Goal: Check status: Check status

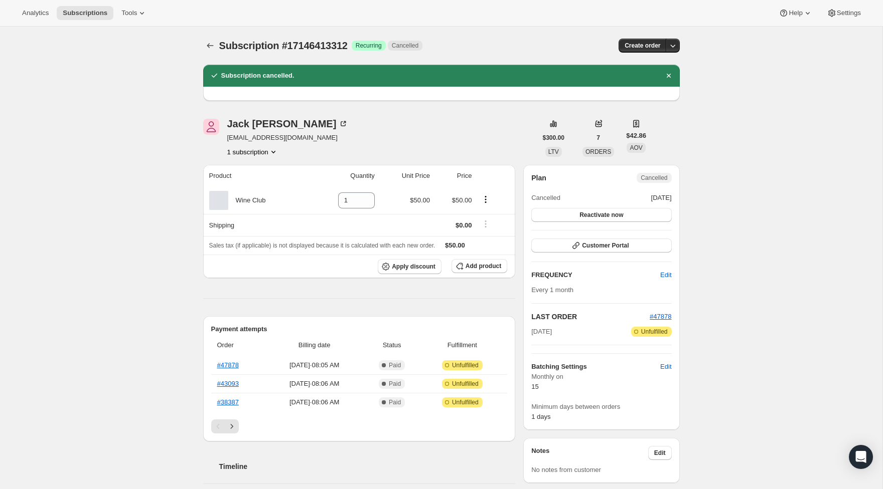
scroll to position [1, 0]
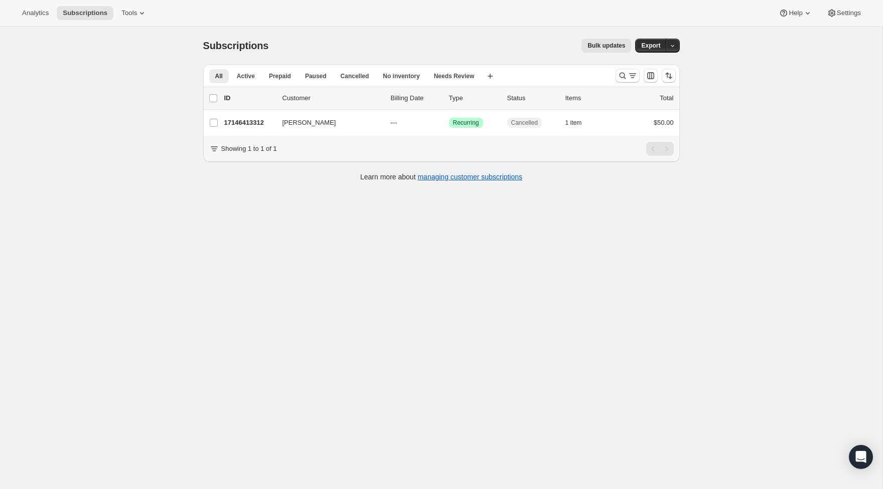
scroll to position [5, 0]
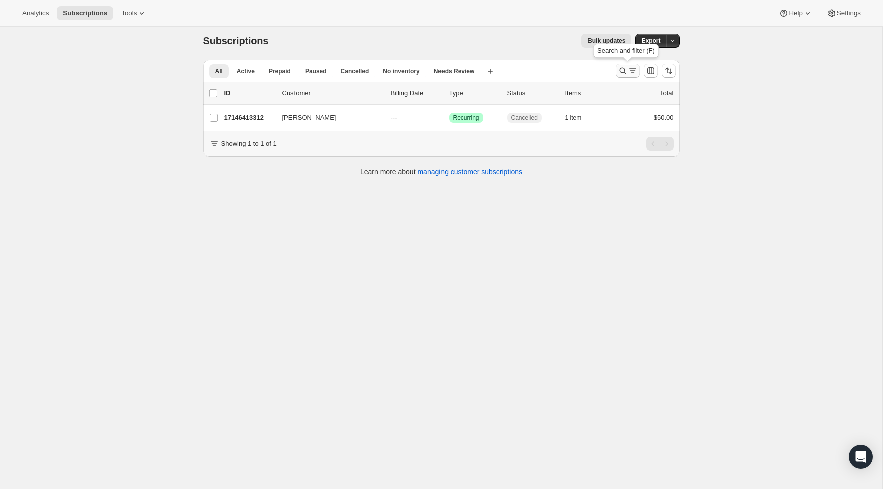
click at [622, 74] on icon "Search and filter results" at bounding box center [622, 71] width 10 height 10
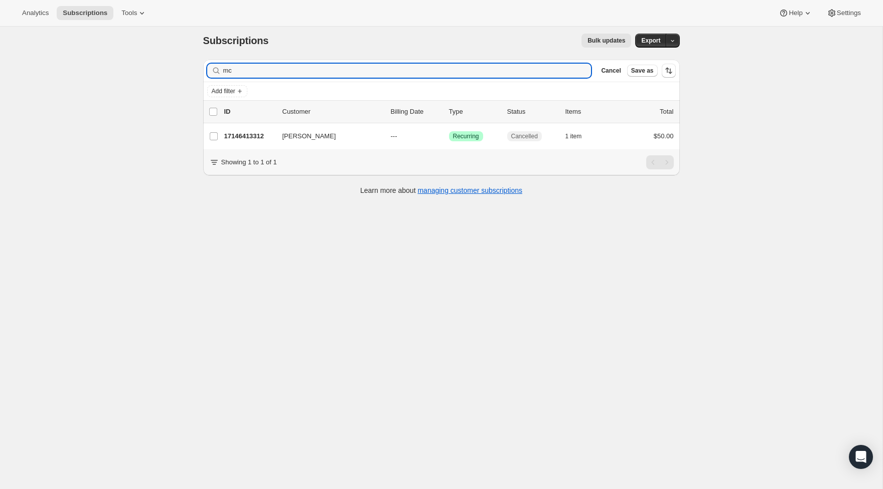
type input "m"
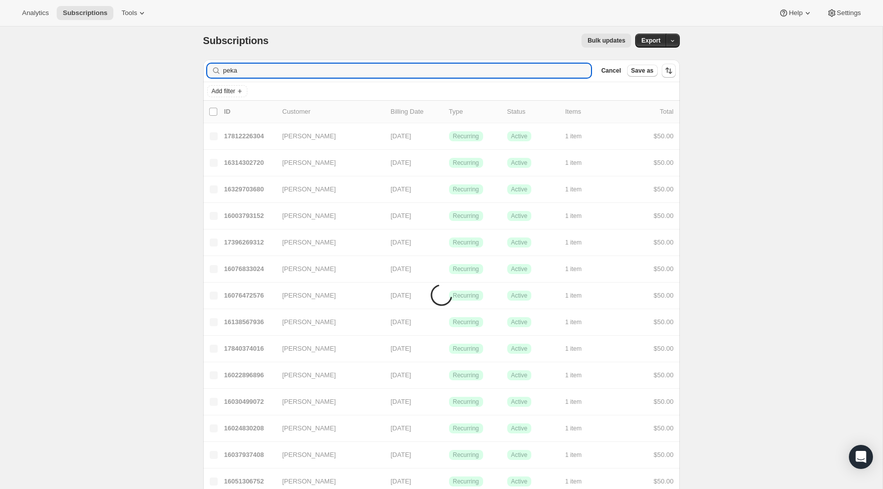
type input "pekar"
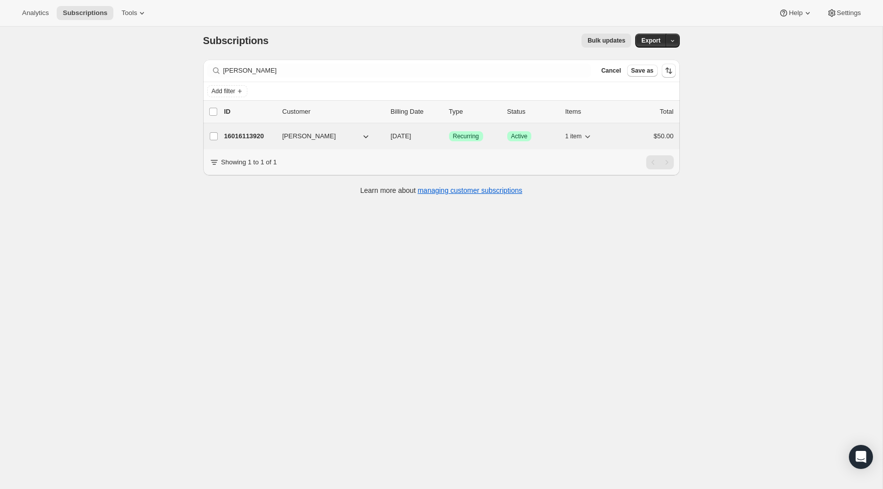
click at [232, 135] on p "16016113920" at bounding box center [249, 136] width 50 height 10
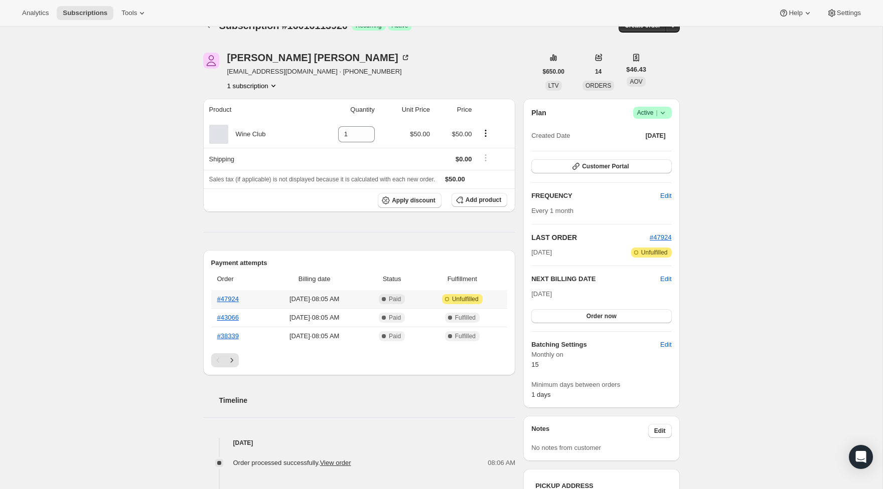
scroll to position [18, 0]
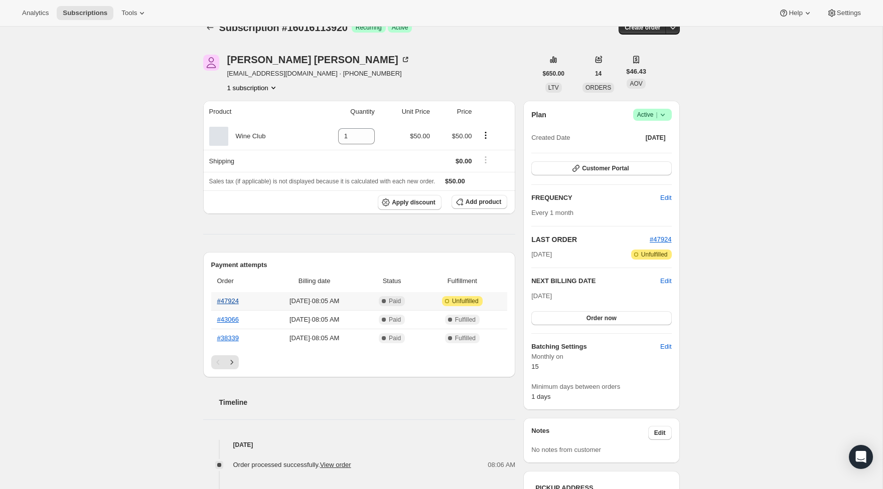
click at [228, 302] on link "#47924" at bounding box center [228, 301] width 22 height 8
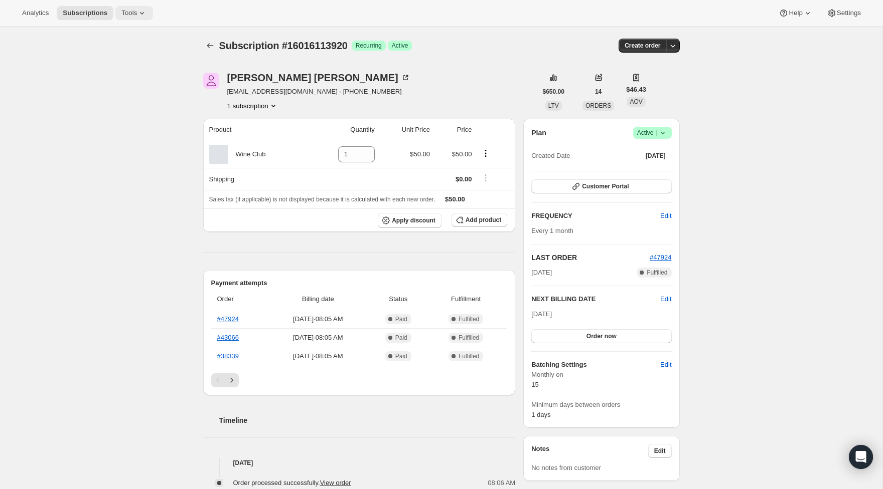
scroll to position [6, 0]
